Goal: Task Accomplishment & Management: Use online tool/utility

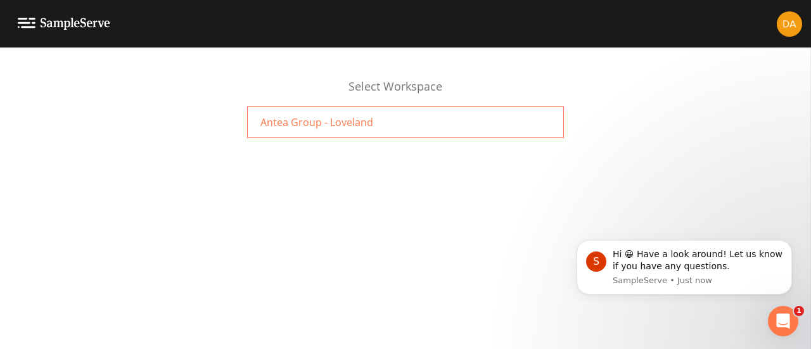
click at [356, 112] on div "Antea Group - Loveland" at bounding box center [405, 122] width 317 height 32
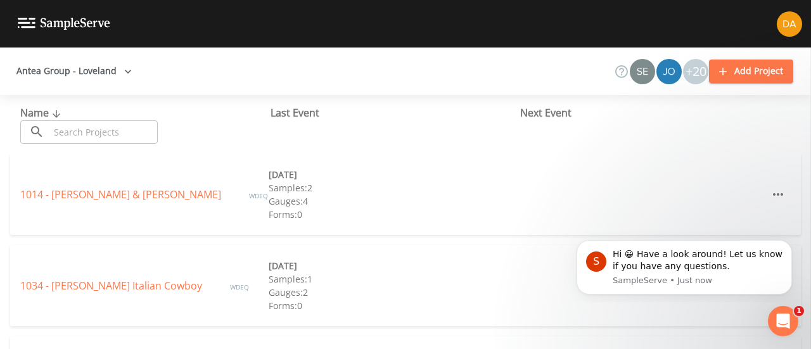
click at [53, 13] on link at bounding box center [55, 24] width 110 height 48
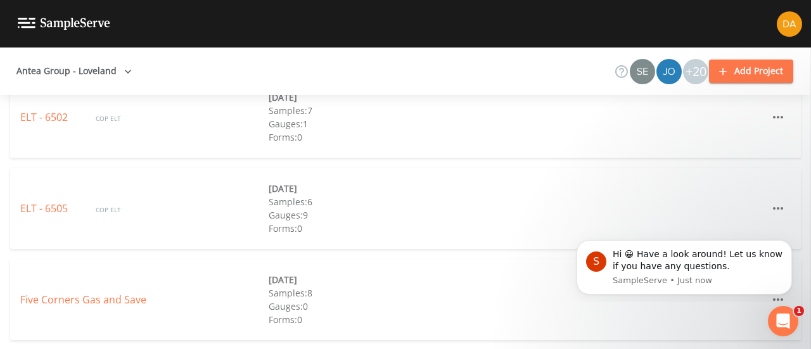
scroll to position [4892, 0]
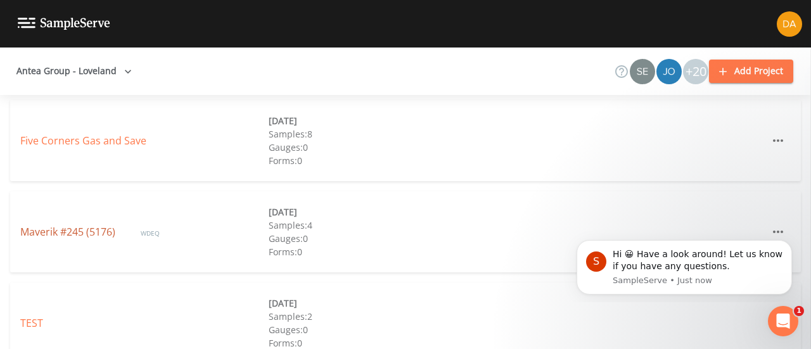
click at [73, 228] on link "Maverik #245 (5176)" at bounding box center [67, 232] width 95 height 14
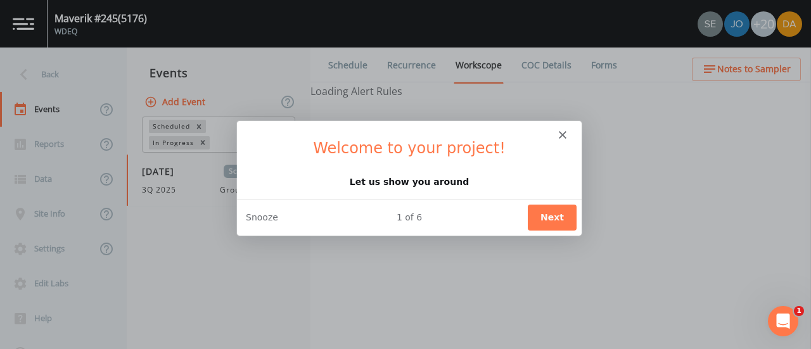
select select "d1353bd6-e69c-47f2-b562-038a0934dacb"
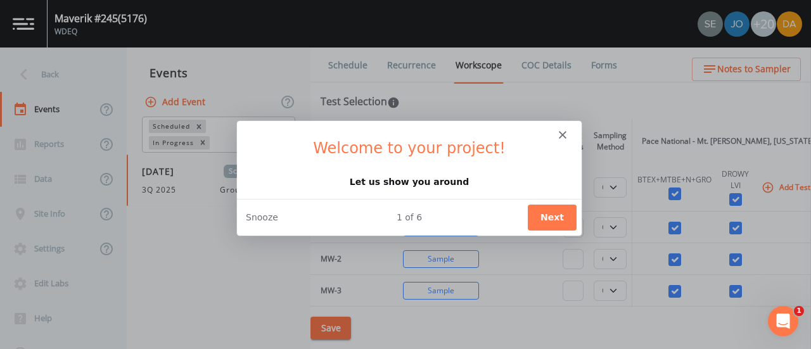
click at [560, 141] on h1 "Welcome to your project!" at bounding box center [409, 152] width 314 height 28
click at [568, 129] on div "Intercom messenger" at bounding box center [408, 129] width 345 height 18
click at [559, 134] on icon "Close" at bounding box center [562, 135] width 8 height 8
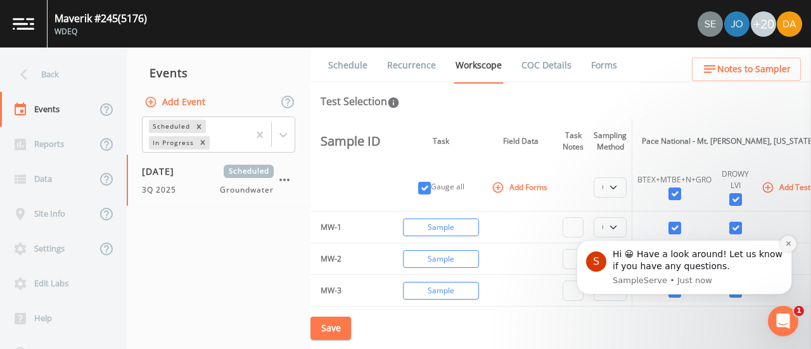
click at [789, 240] on icon "Dismiss notification" at bounding box center [788, 243] width 7 height 7
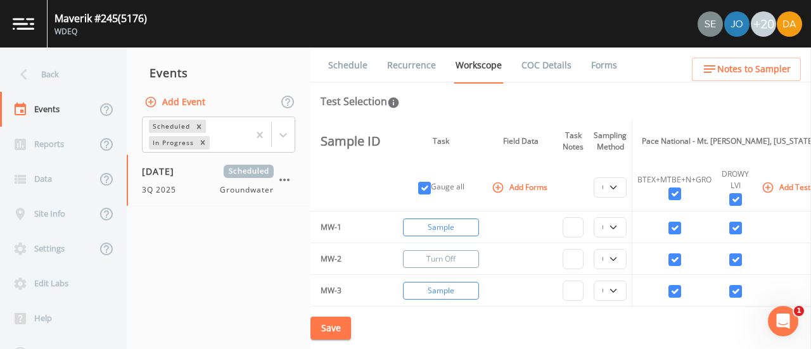
scroll to position [1, 0]
click at [615, 191] on select "PDB Bag Grab Low Flow 3 Vol. Purge" at bounding box center [610, 187] width 33 height 20
select select "0b1af911-289b-4d7b-9fdf-156f6d27a2cf"
click at [594, 177] on select "PDB Bag Grab Low Flow 3 Vol. Purge" at bounding box center [610, 187] width 33 height 20
select select "0b1af911-289b-4d7b-9fdf-156f6d27a2cf"
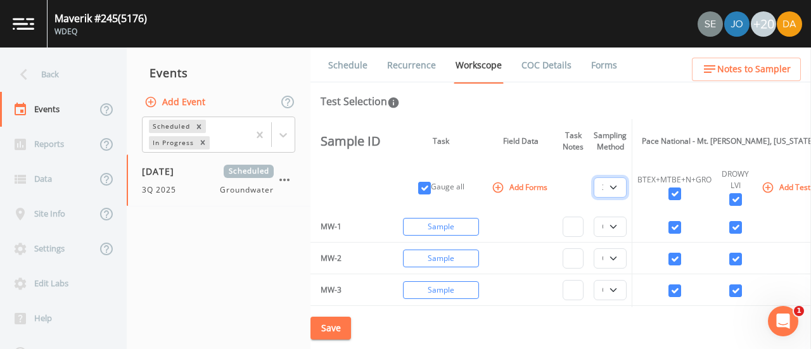
select select "0b1af911-289b-4d7b-9fdf-156f6d27a2cf"
click at [610, 224] on select "PDB Bag Grab Low Flow 3 Vol. Purge" at bounding box center [610, 227] width 33 height 20
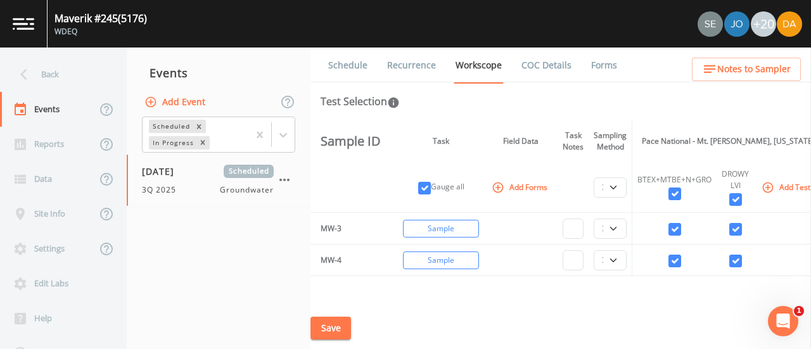
scroll to position [65, 0]
click at [325, 330] on button "Save" at bounding box center [331, 328] width 41 height 23
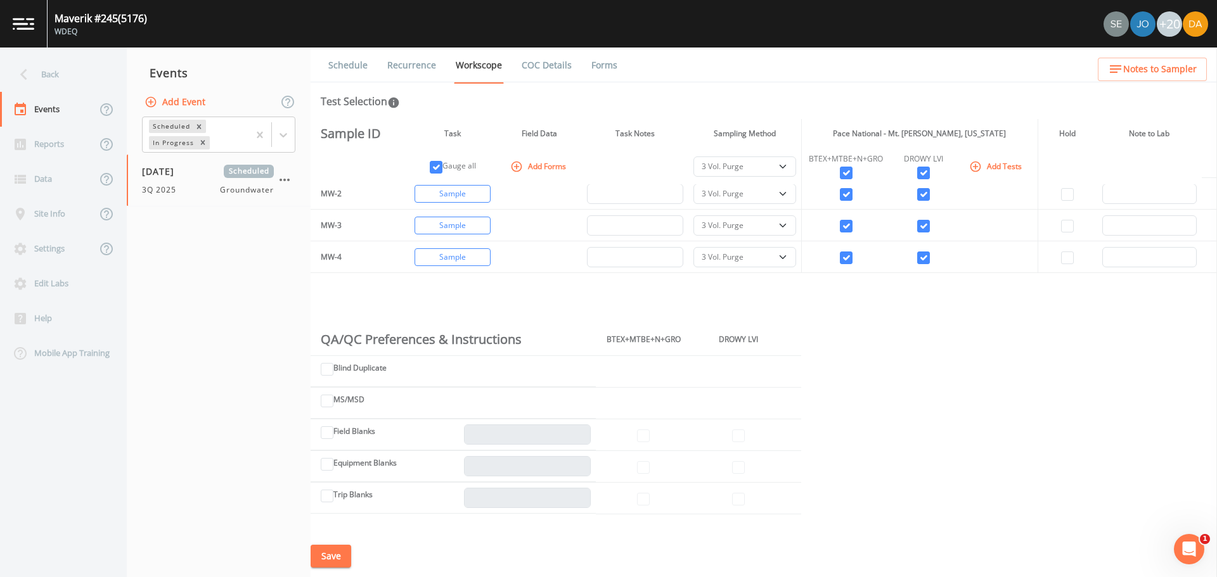
scroll to position [0, 0]
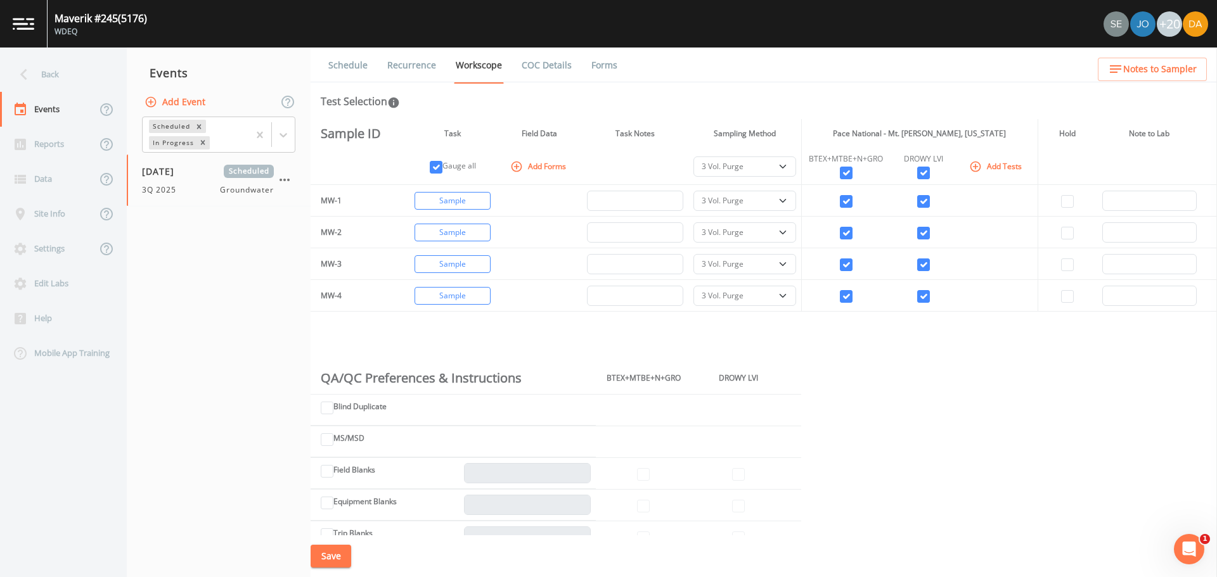
click at [334, 349] on button "Save" at bounding box center [331, 556] width 41 height 23
click at [50, 77] on div "Back" at bounding box center [57, 74] width 114 height 35
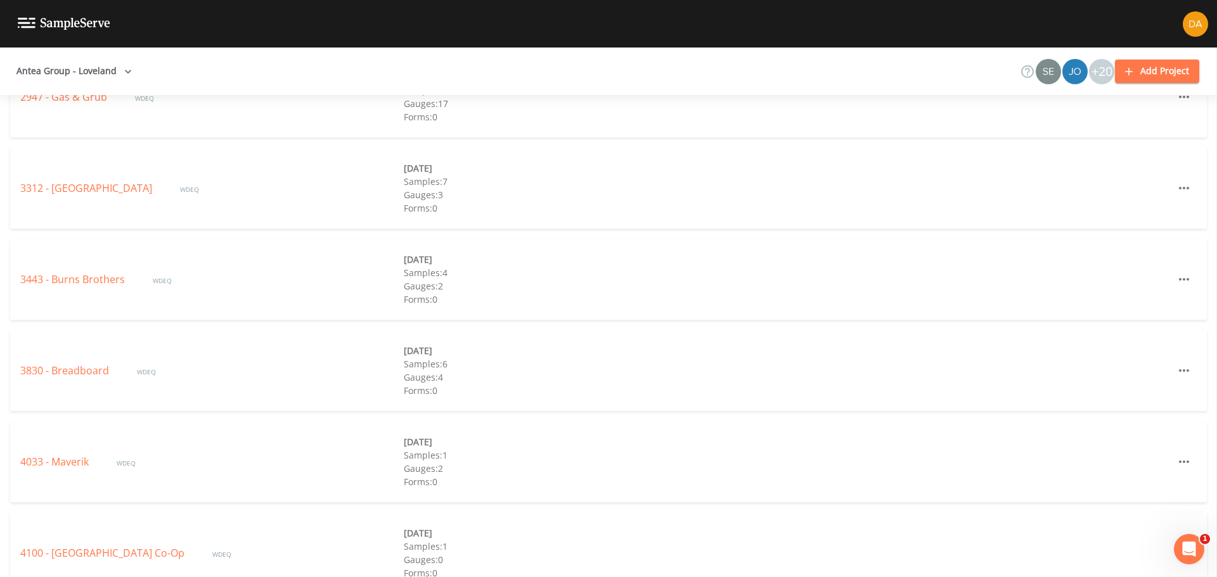
scroll to position [2216, 0]
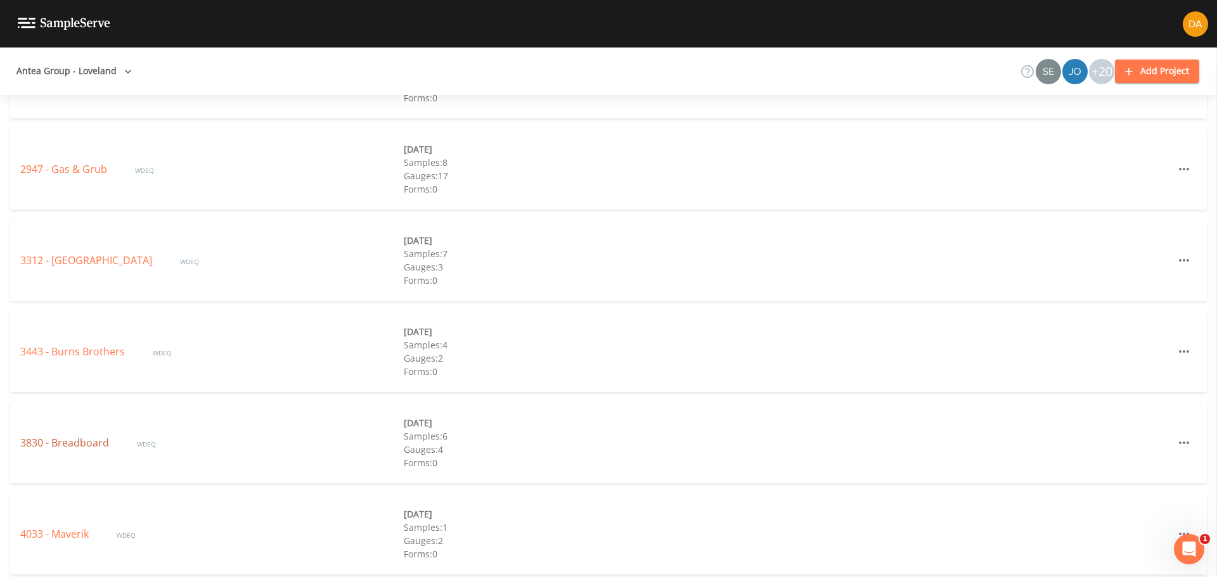
click at [50, 349] on link "3830 - Breadboard" at bounding box center [65, 443] width 91 height 14
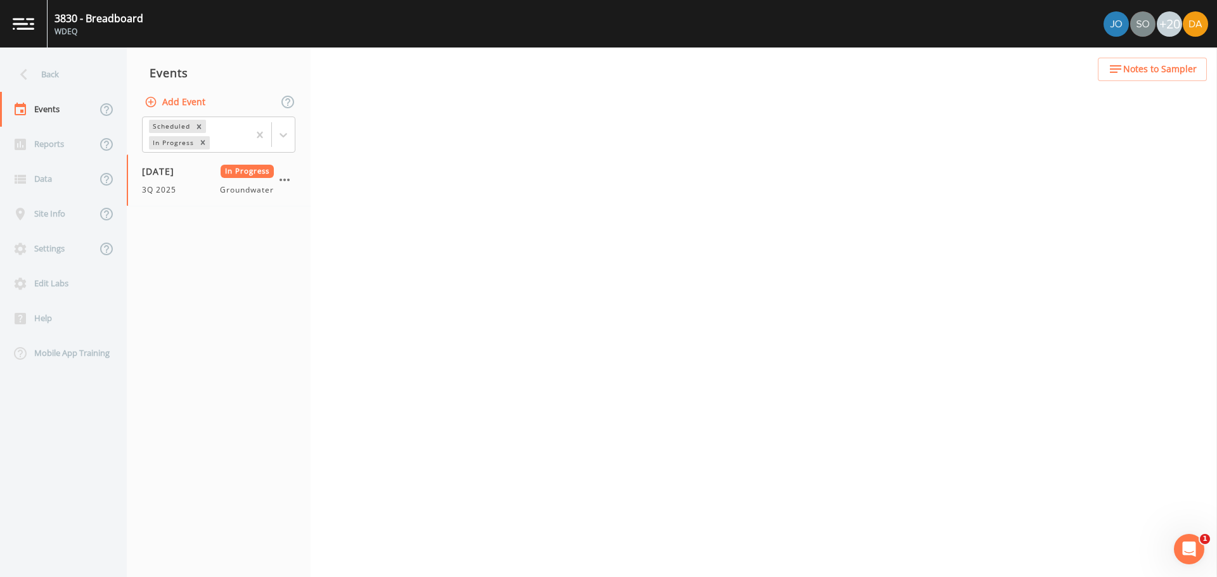
select select "0b1af911-289b-4d7b-9fdf-156f6d27a2cf"
select select "d1353bd6-e69c-47f2-b562-038a0934dacb"
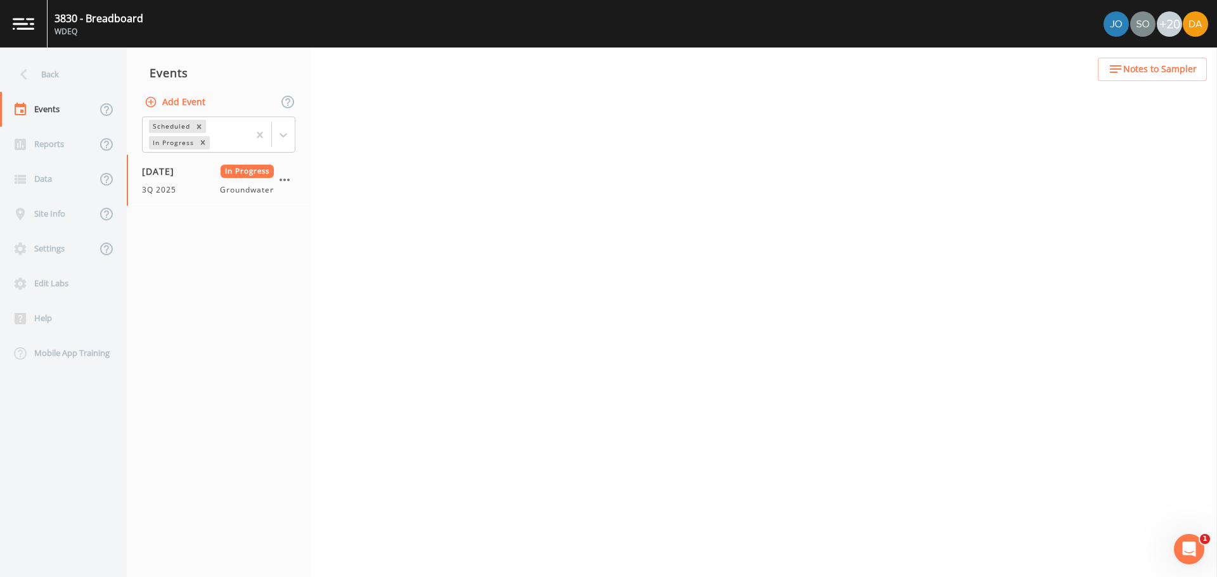
select select "0b1af911-289b-4d7b-9fdf-156f6d27a2cf"
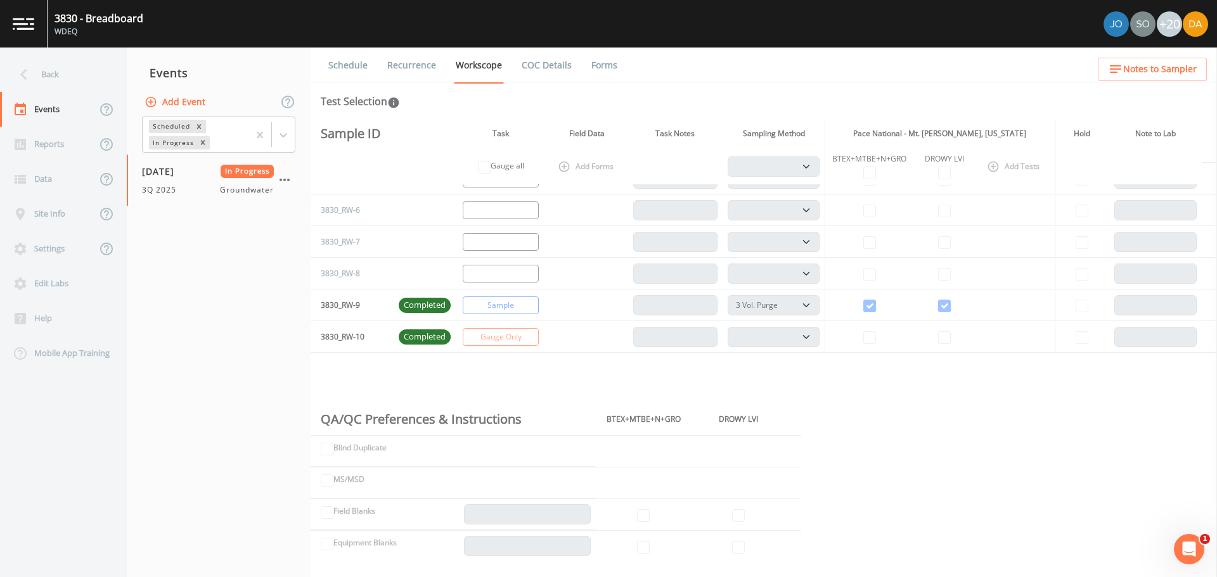
scroll to position [349, 0]
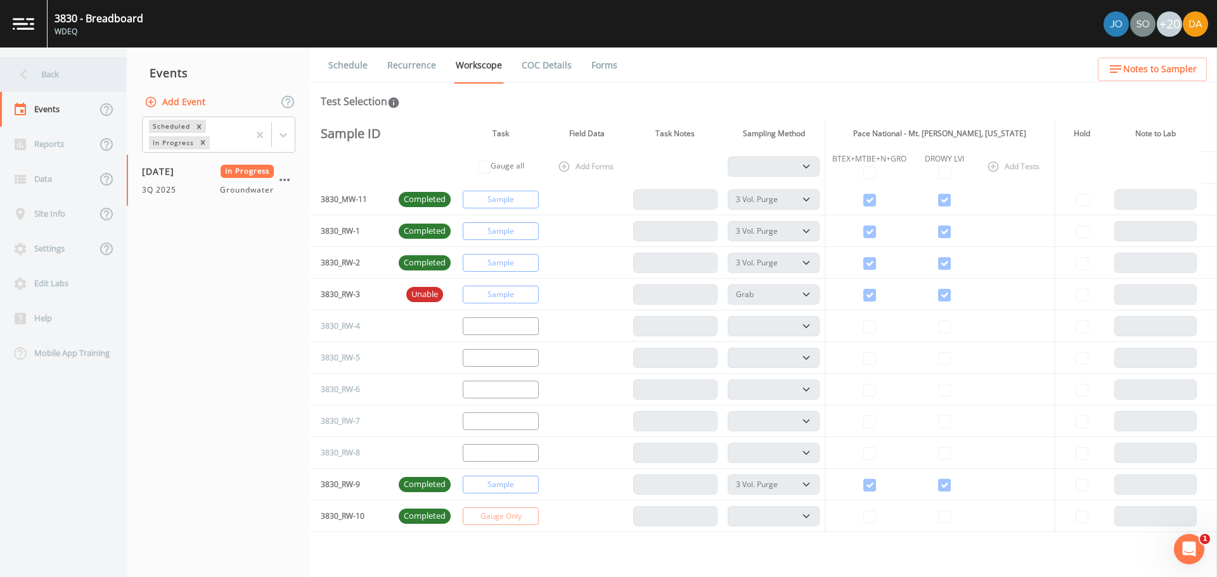
click at [37, 74] on div "Back" at bounding box center [57, 74] width 114 height 35
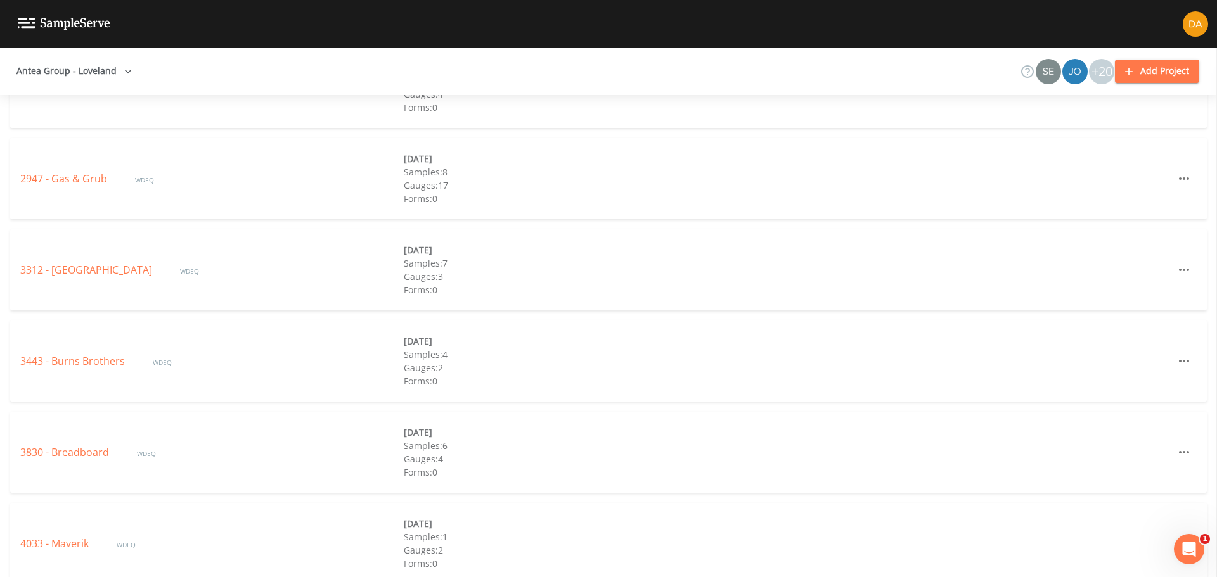
scroll to position [2219, 0]
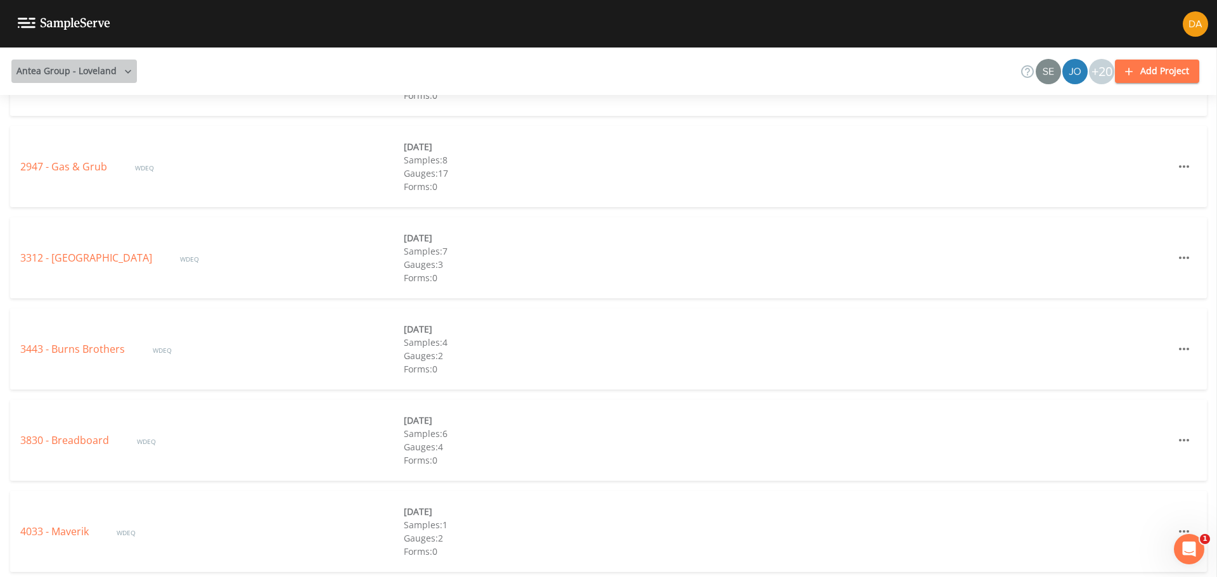
click at [113, 73] on button "Antea Group - Loveland" at bounding box center [74, 71] width 126 height 23
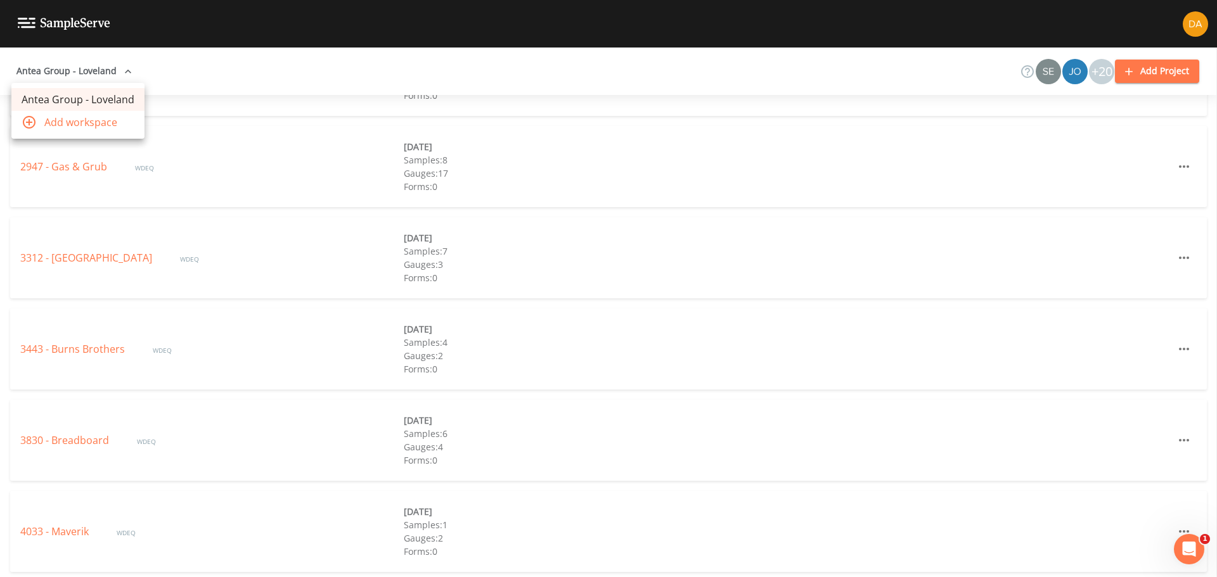
click at [113, 73] on div at bounding box center [608, 288] width 1217 height 577
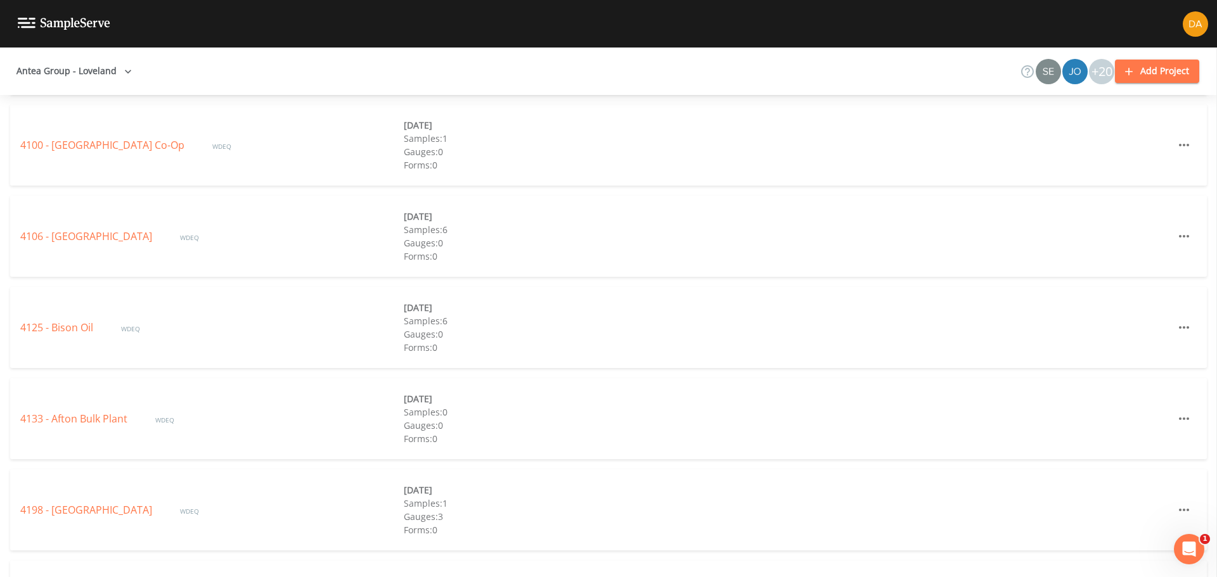
scroll to position [2726, 0]
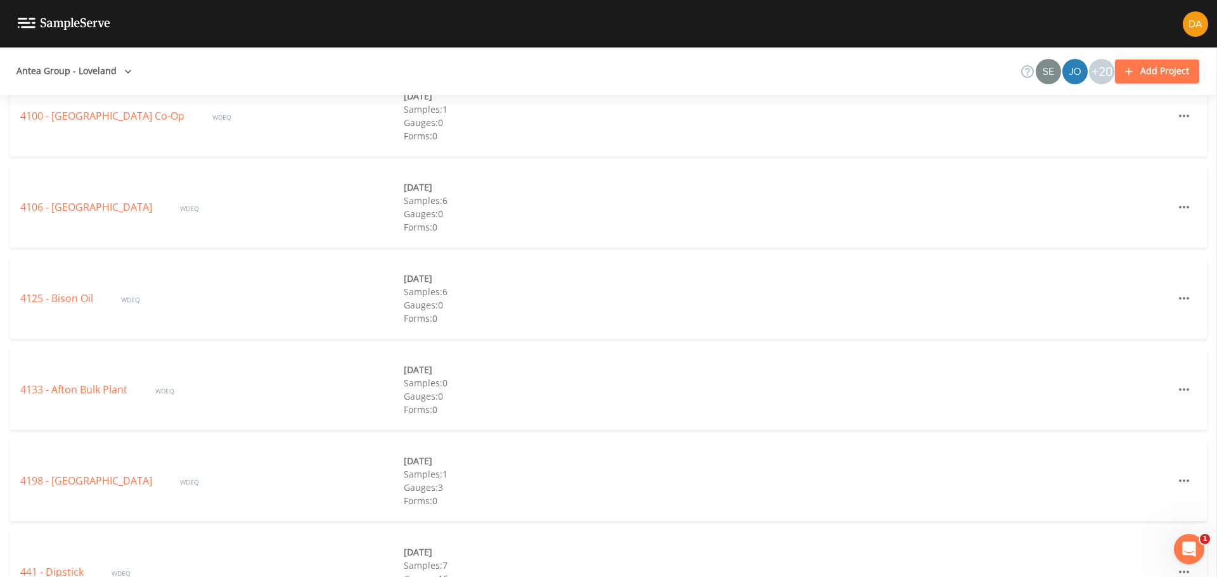
click at [126, 349] on div "4133 - Afton Bulk Plant WDEQ" at bounding box center [212, 389] width 384 height 15
click at [122, 349] on link "4133 - Afton Bulk Plant" at bounding box center [75, 390] width 110 height 14
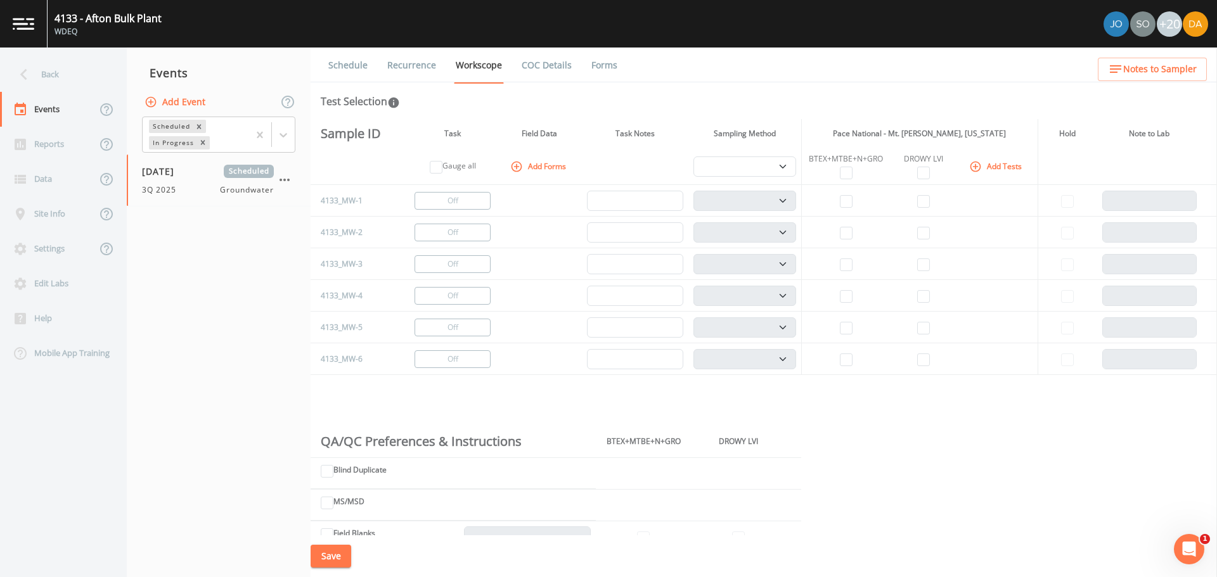
click at [51, 87] on div "Back" at bounding box center [57, 74] width 114 height 35
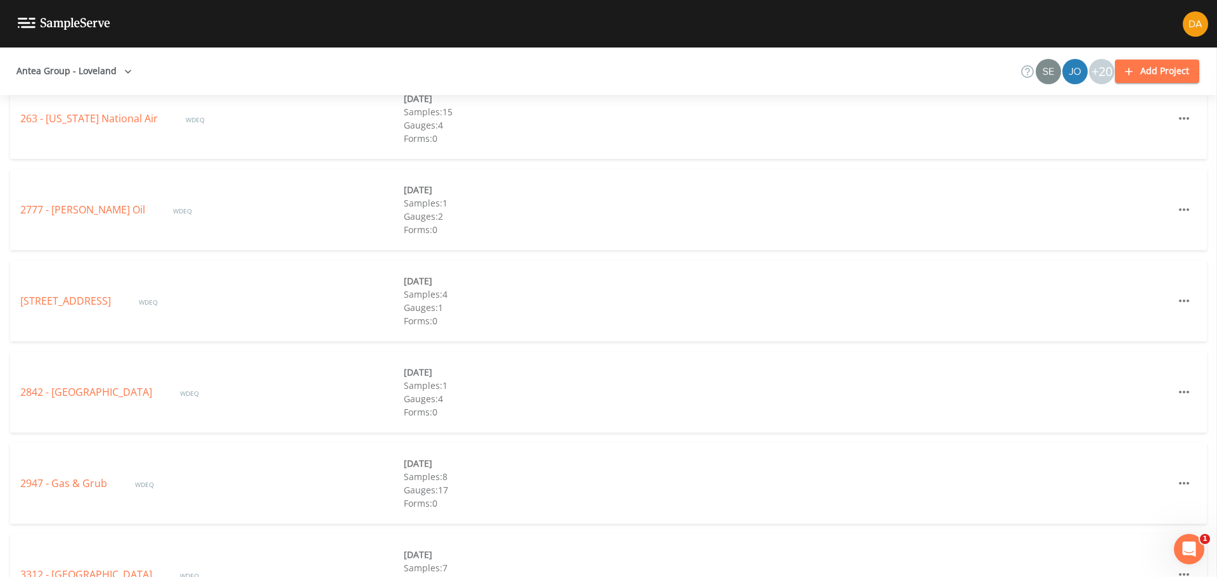
scroll to position [1965, 0]
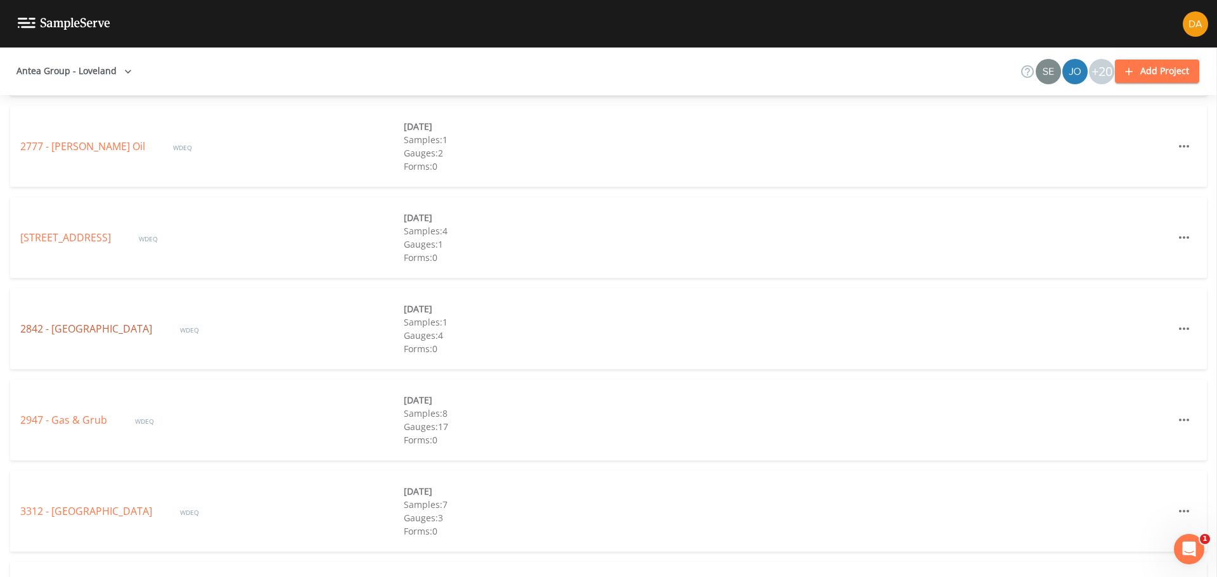
click at [80, 329] on link "2842 - [GEOGRAPHIC_DATA]" at bounding box center [87, 329] width 134 height 14
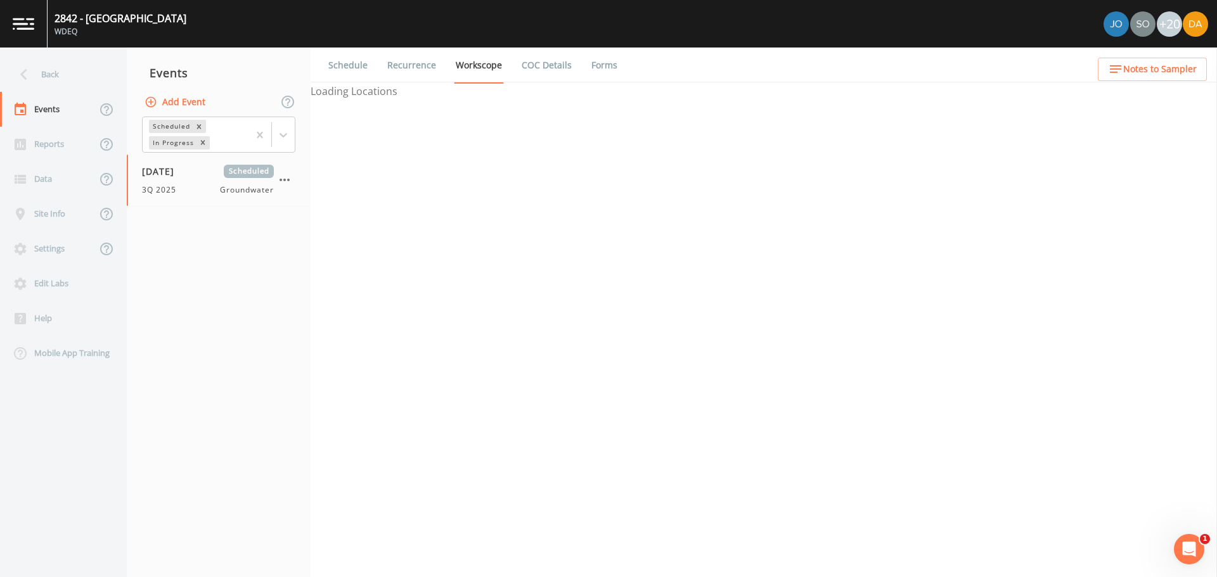
select select "0b1af911-289b-4d7b-9fdf-156f6d27a2cf"
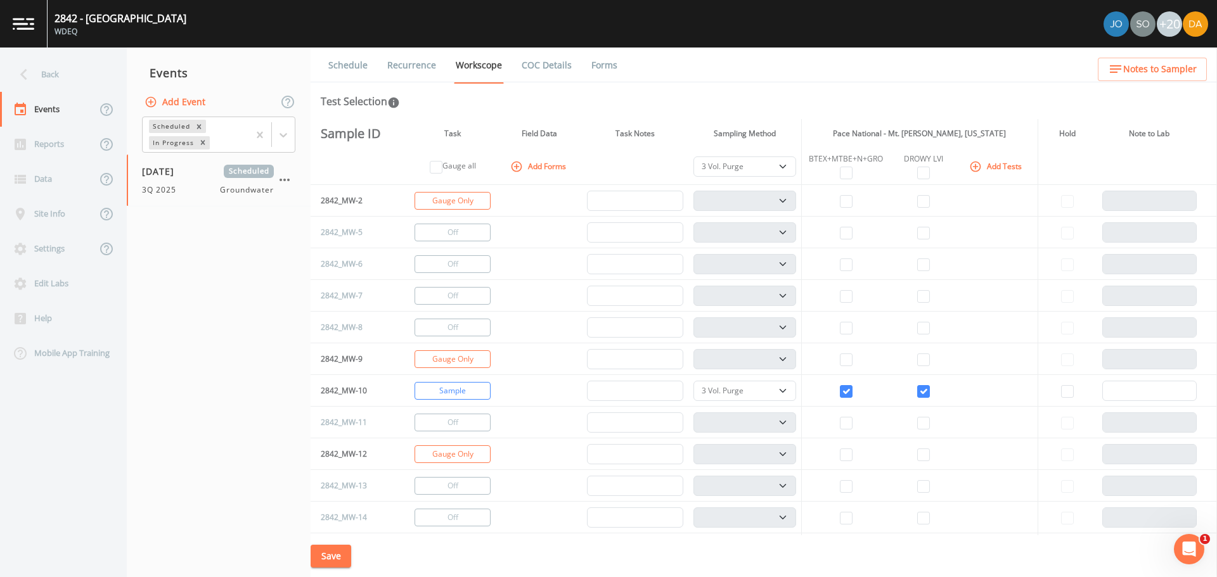
select select "0b1af911-289b-4d7b-9fdf-156f6d27a2cf"
click at [46, 58] on div "Back" at bounding box center [57, 74] width 114 height 35
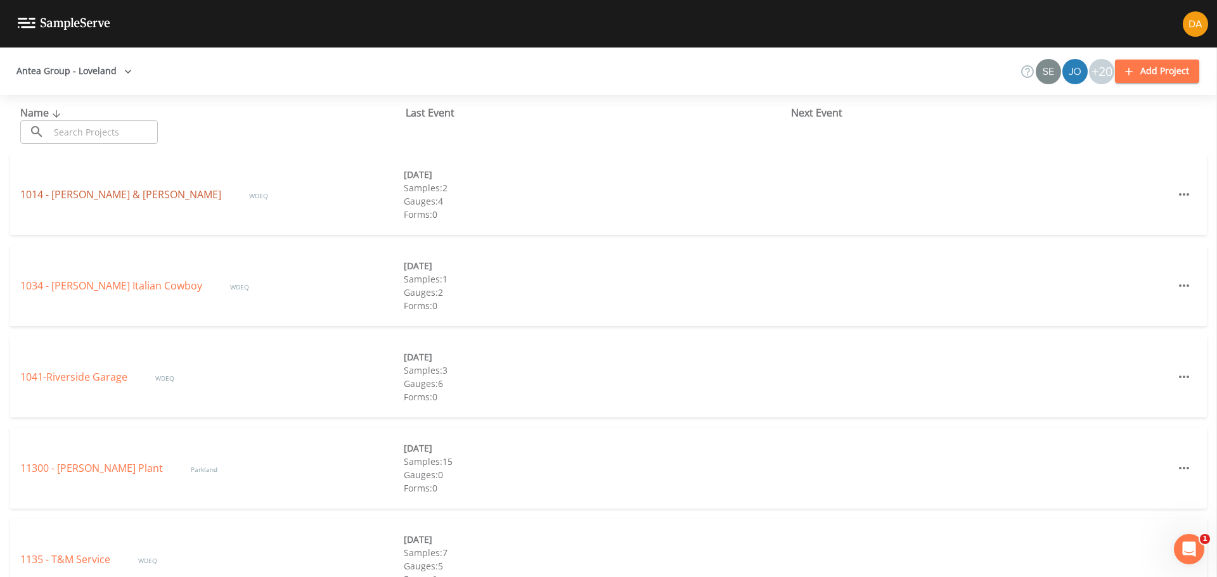
click at [112, 191] on link "1014 - [PERSON_NAME] & [PERSON_NAME]" at bounding box center [121, 195] width 203 height 14
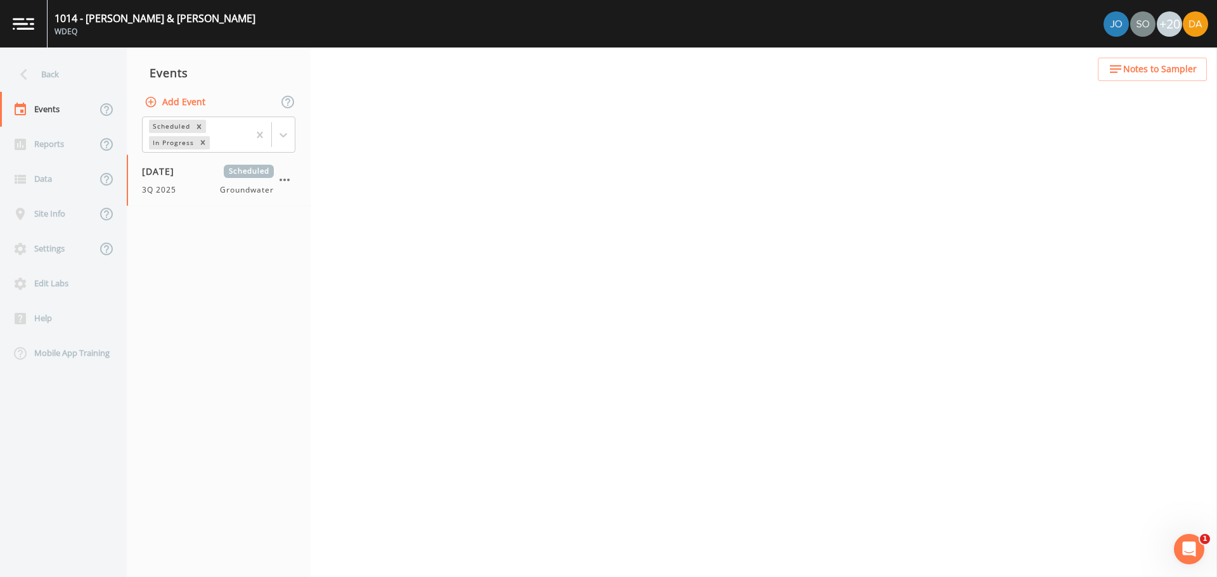
select select "0b1af911-289b-4d7b-9fdf-156f6d27a2cf"
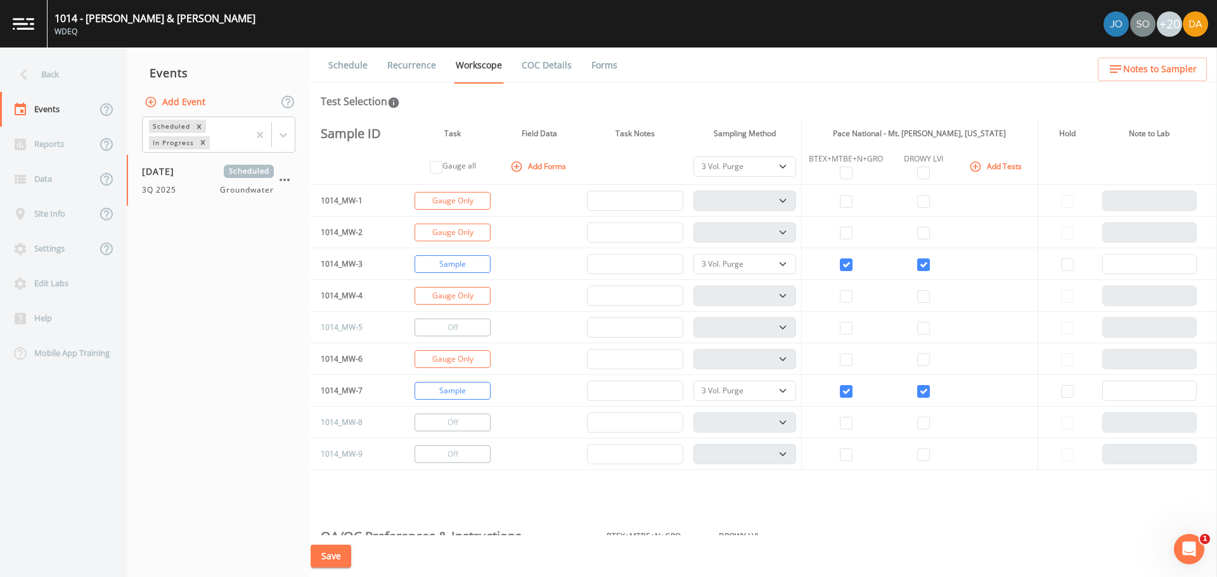
select select "0b1af911-289b-4d7b-9fdf-156f6d27a2cf"
click at [58, 79] on div "Back" at bounding box center [57, 74] width 114 height 35
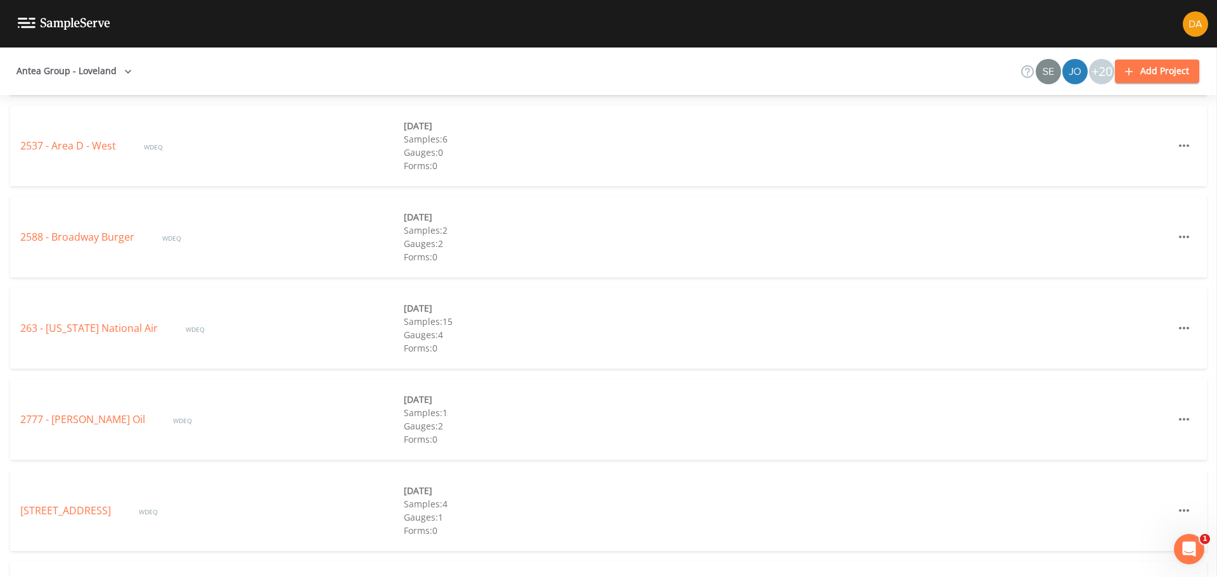
scroll to position [1775, 0]
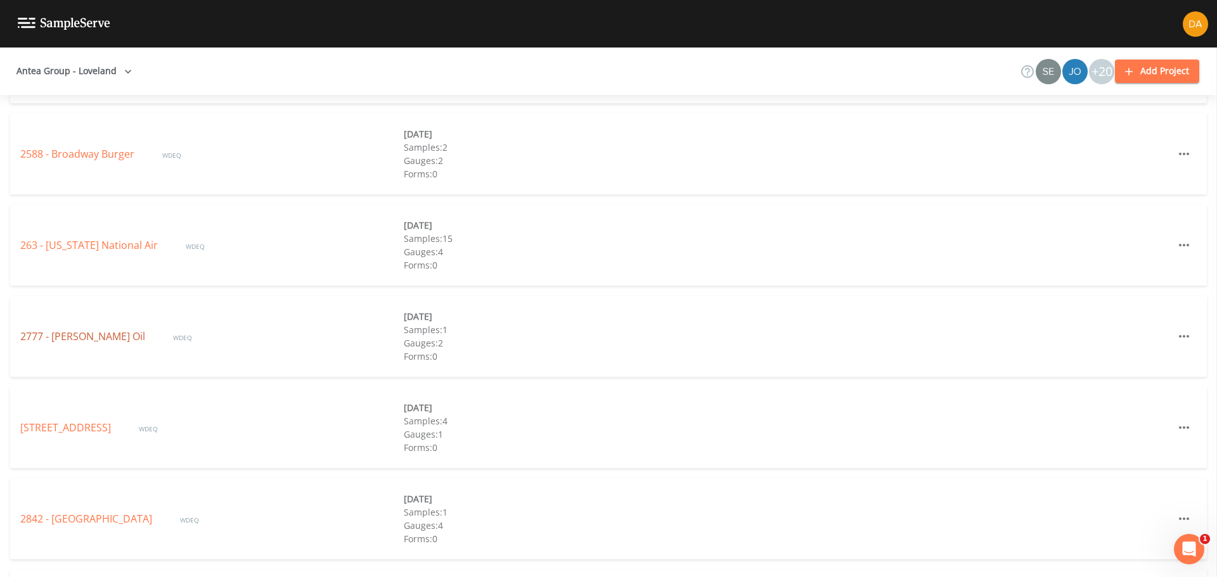
click at [81, 339] on link "2777 - [PERSON_NAME] Oil" at bounding box center [83, 337] width 127 height 14
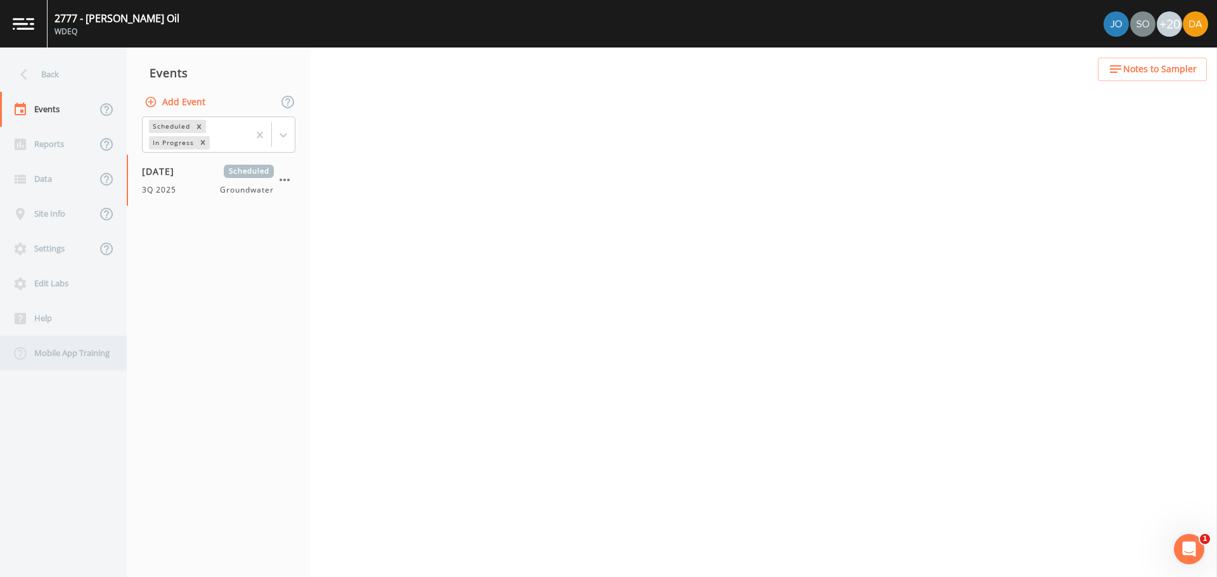
select select "0b1af911-289b-4d7b-9fdf-156f6d27a2cf"
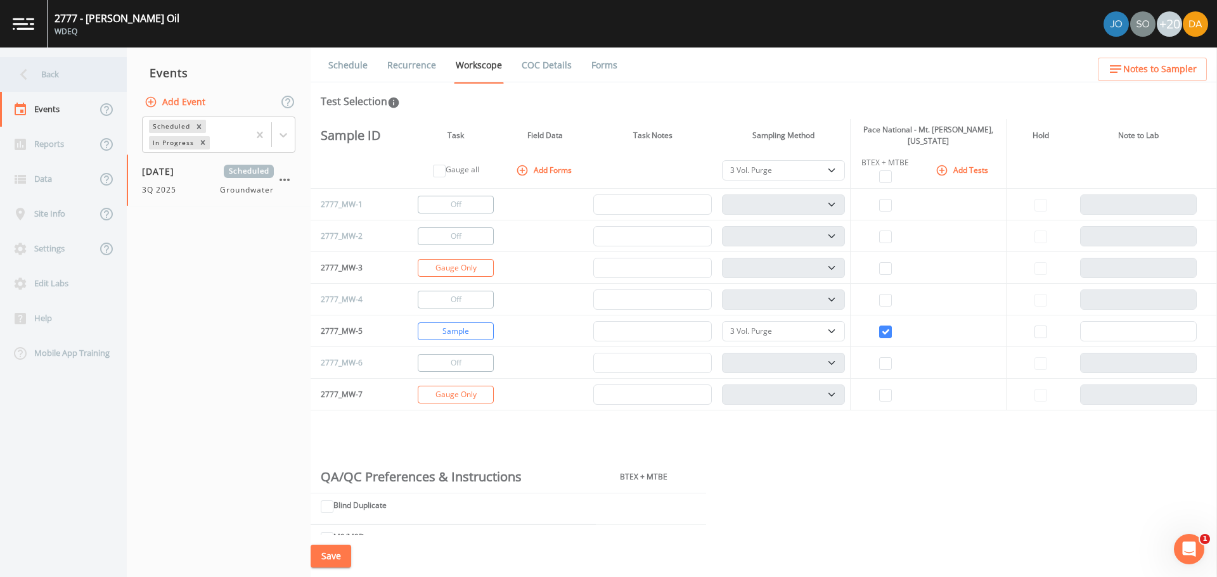
click at [37, 72] on div "Back" at bounding box center [57, 74] width 114 height 35
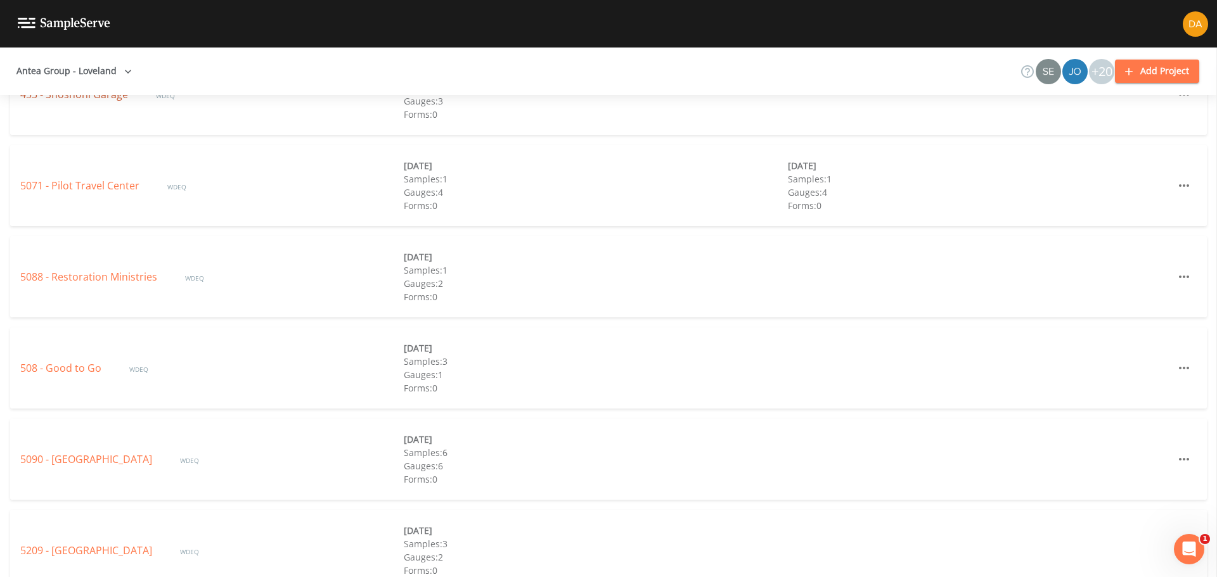
scroll to position [3296, 0]
click at [114, 184] on link "5071 - Pilot Travel Center" at bounding box center [81, 184] width 122 height 14
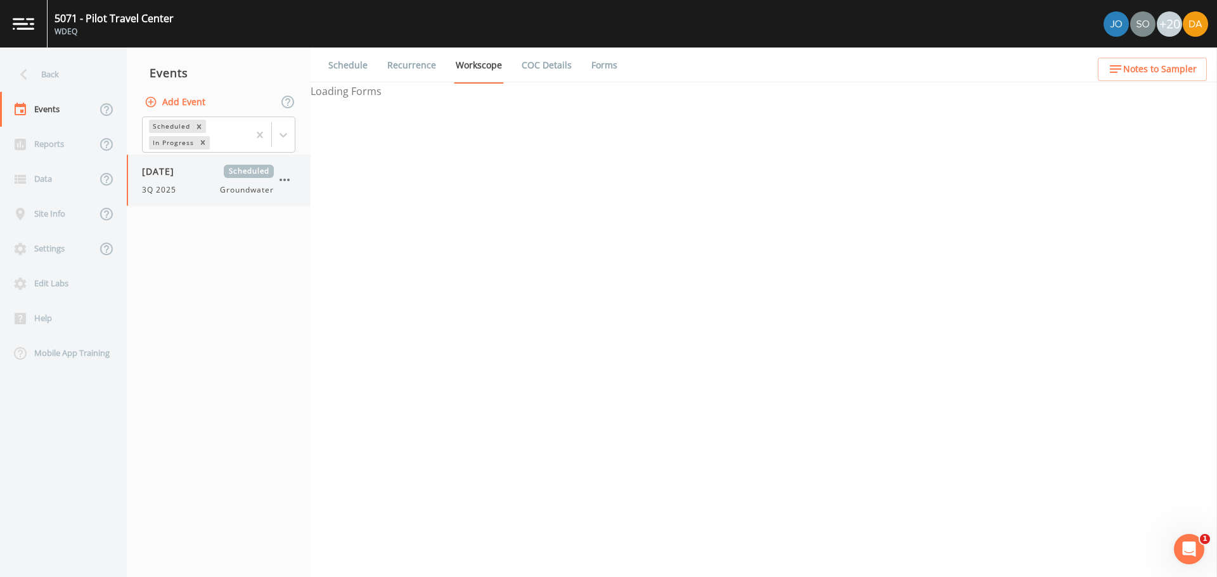
select select "132d7689-3bb8-465b-98a9-744e7d509d8d"
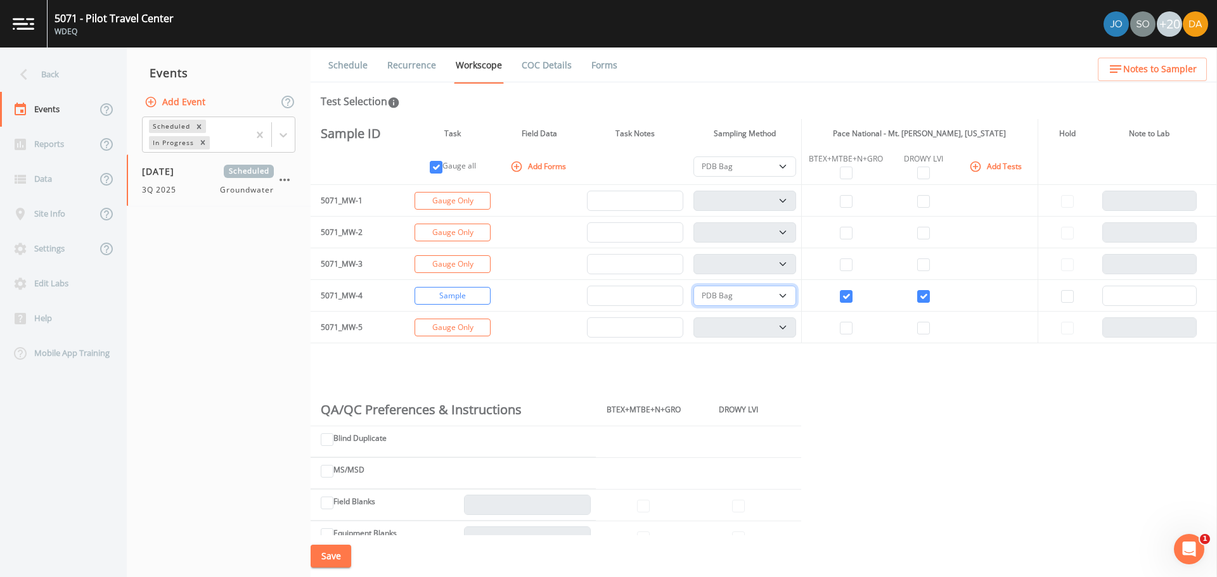
click at [782, 295] on select "PDB Bag Grab Low Flow 3 Vol. Purge" at bounding box center [744, 296] width 103 height 20
select select "0b1af911-289b-4d7b-9fdf-156f6d27a2cf"
click at [693, 286] on select "PDB Bag Grab Low Flow 3 Vol. Purge" at bounding box center [744, 296] width 103 height 20
select select "0b1af911-289b-4d7b-9fdf-156f6d27a2cf"
click at [328, 349] on button "Save" at bounding box center [331, 556] width 41 height 23
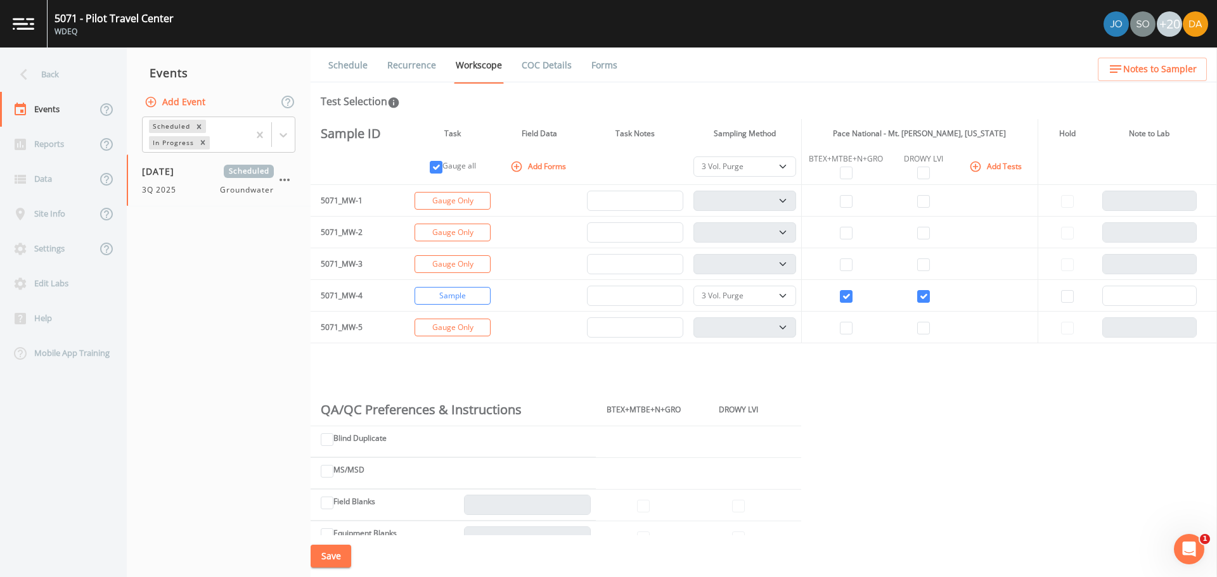
select select "0b1af911-289b-4d7b-9fdf-156f6d27a2cf"
click at [51, 74] on div "Back" at bounding box center [57, 74] width 114 height 35
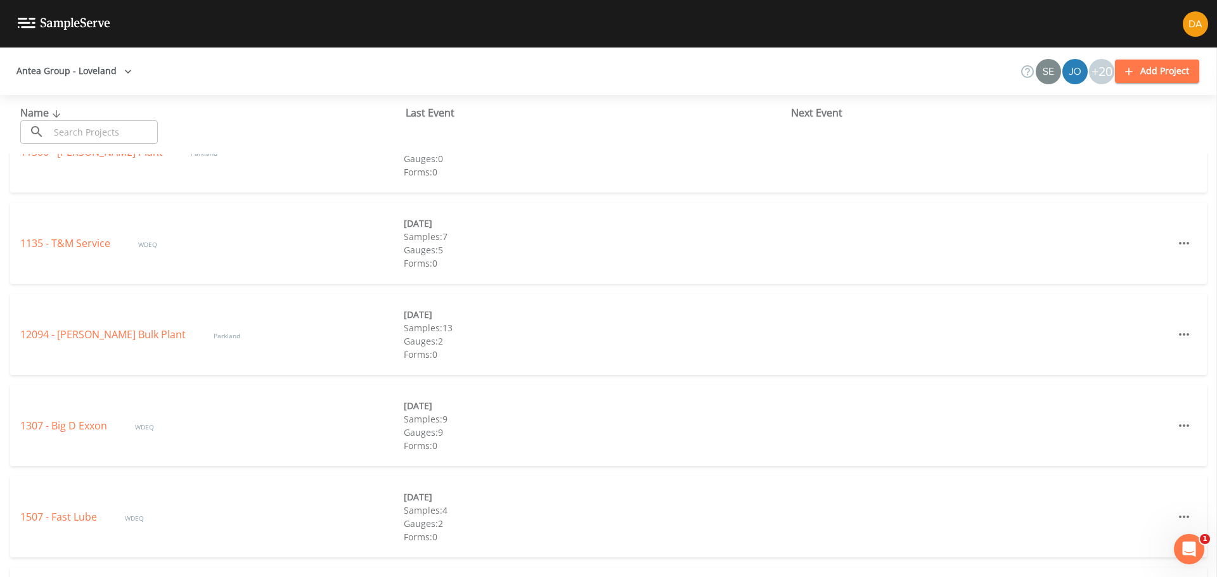
scroll to position [317, 0]
click at [89, 134] on input "text" at bounding box center [103, 131] width 108 height 23
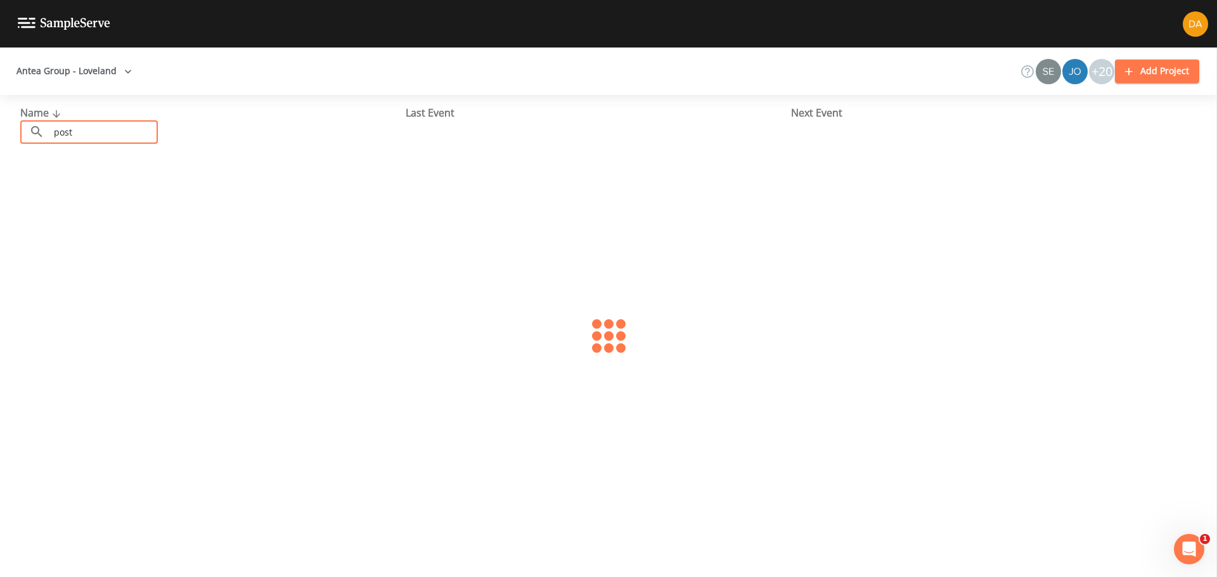
scroll to position [0, 0]
type input "post"
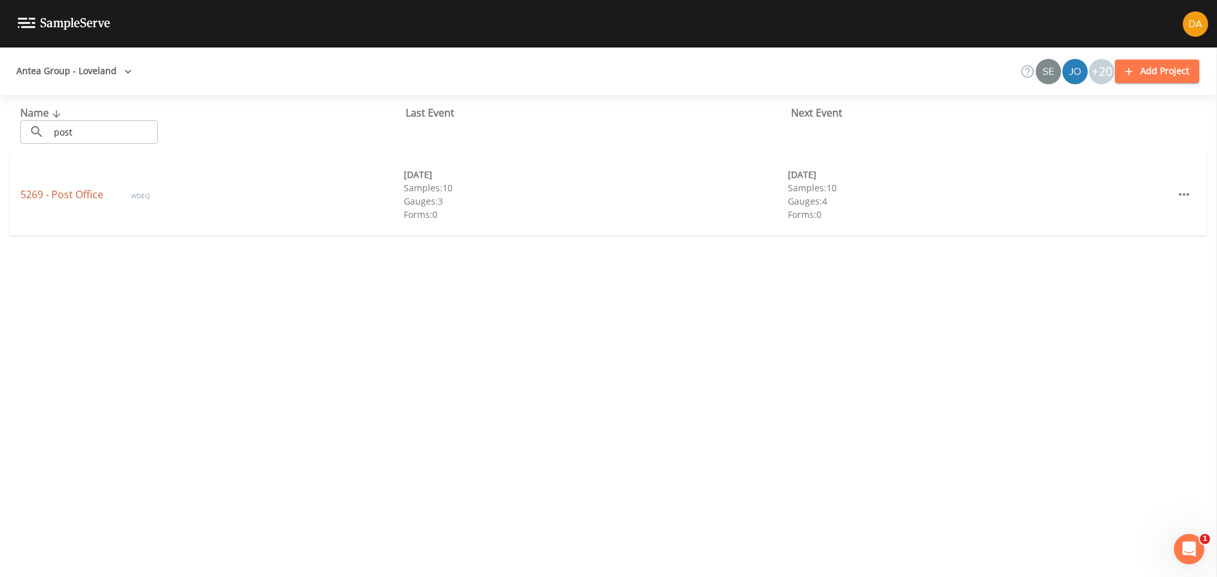
click at [79, 189] on link "5269 - Post Office" at bounding box center [63, 195] width 86 height 14
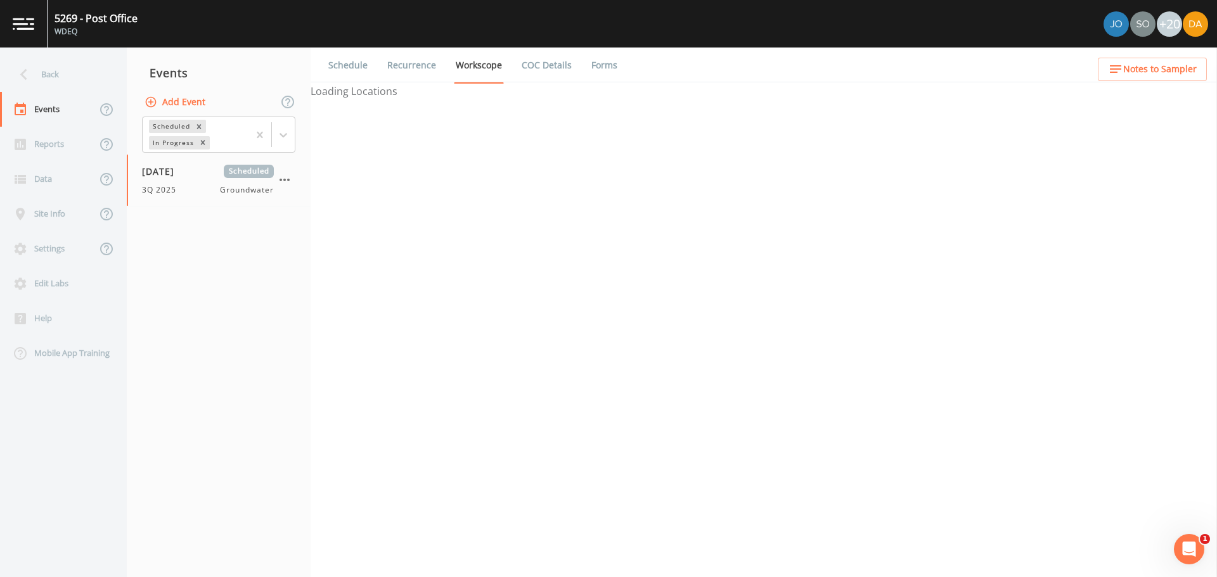
select select "d1353bd6-e69c-47f2-b562-038a0934dacb"
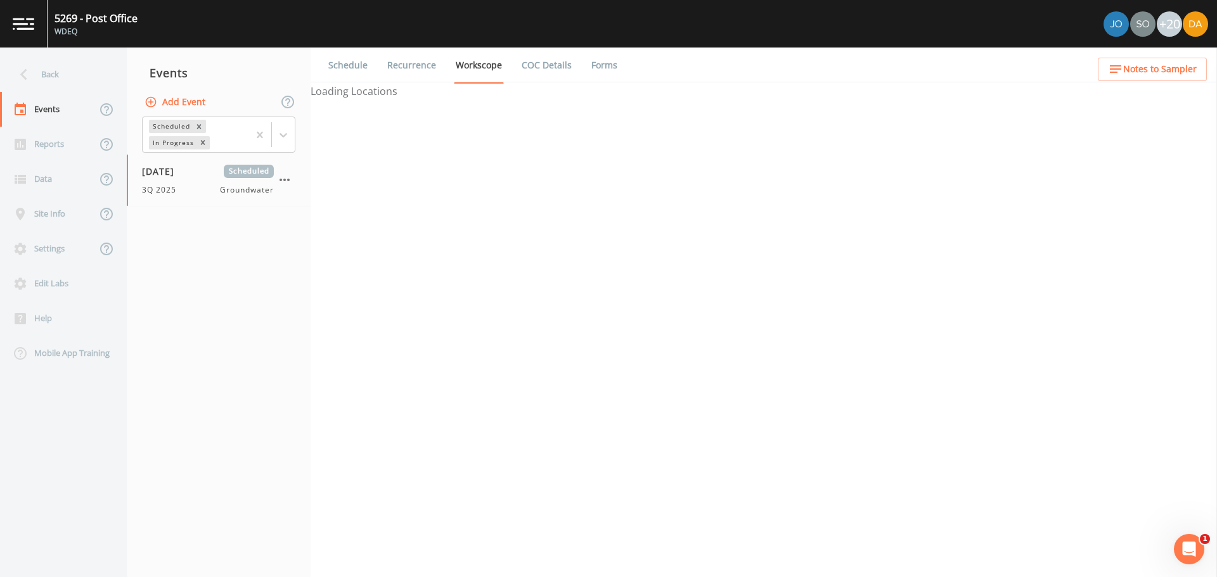
select select "d1353bd6-e69c-47f2-b562-038a0934dacb"
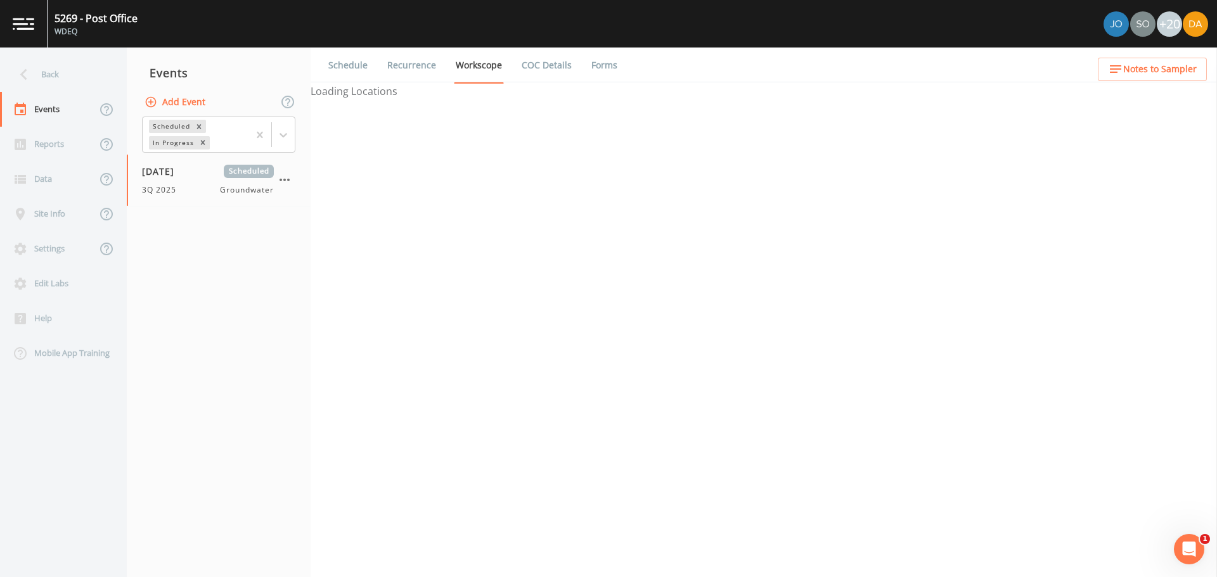
select select "d1353bd6-e69c-47f2-b562-038a0934dacb"
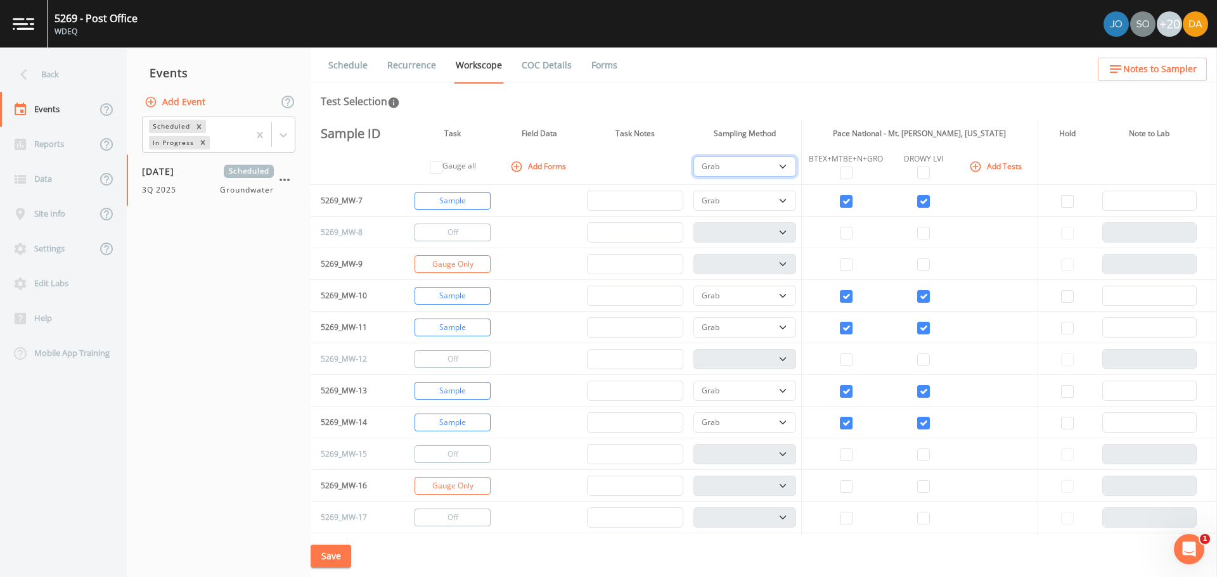
click at [775, 165] on select "PDB Bag Grab Low Flow 3 Vol. Purge" at bounding box center [744, 167] width 103 height 20
select select "0b1af911-289b-4d7b-9fdf-156f6d27a2cf"
click at [693, 157] on select "PDB Bag Grab Low Flow 3 Vol. Purge" at bounding box center [744, 167] width 103 height 20
select select "0b1af911-289b-4d7b-9fdf-156f6d27a2cf"
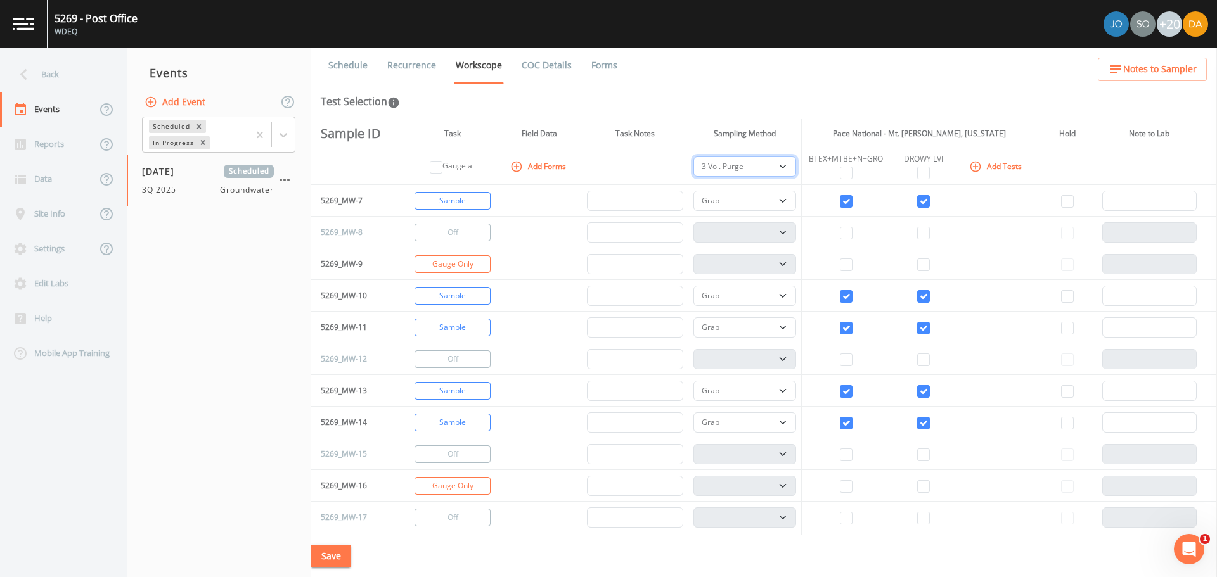
select select "0b1af911-289b-4d7b-9fdf-156f6d27a2cf"
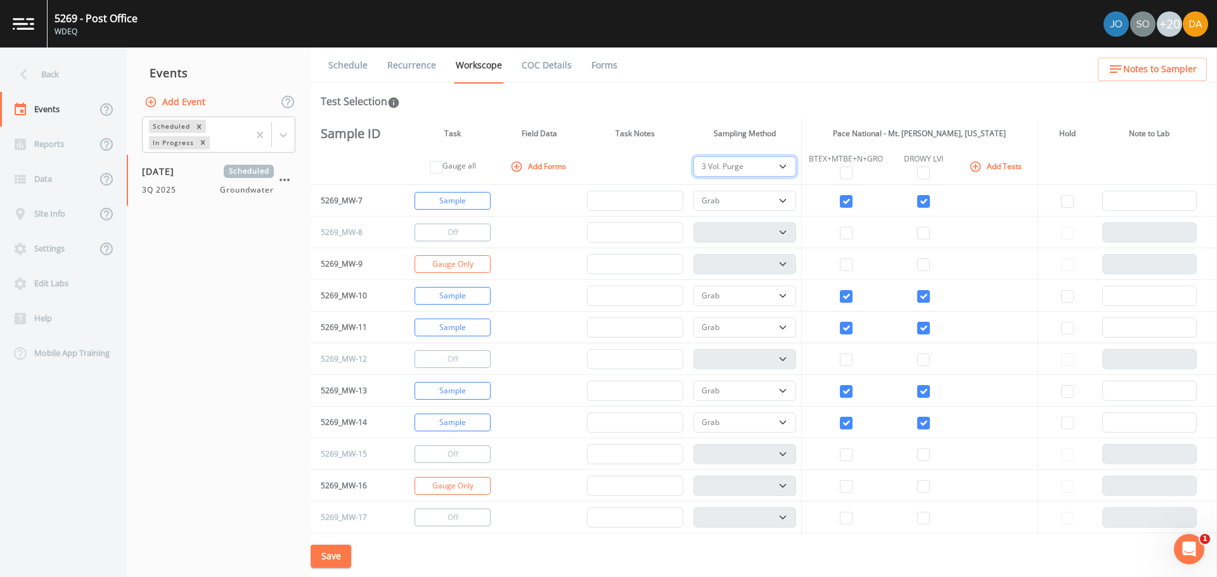
select select "0b1af911-289b-4d7b-9fdf-156f6d27a2cf"
click at [330, 349] on button "Save" at bounding box center [331, 556] width 41 height 23
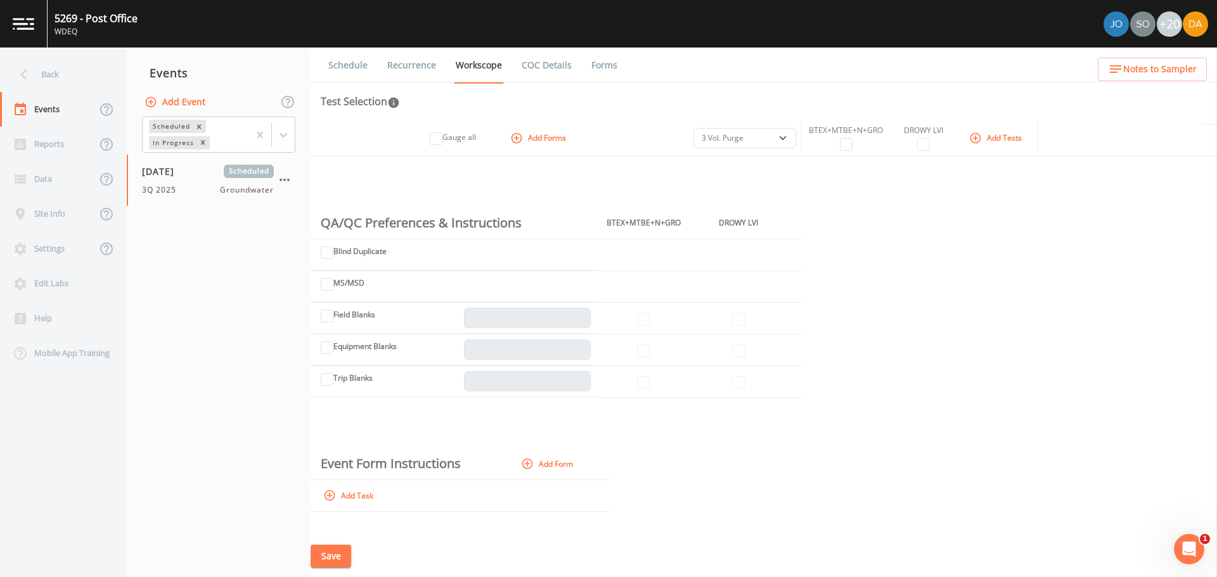
scroll to position [721, 0]
